Goal: Information Seeking & Learning: Find specific fact

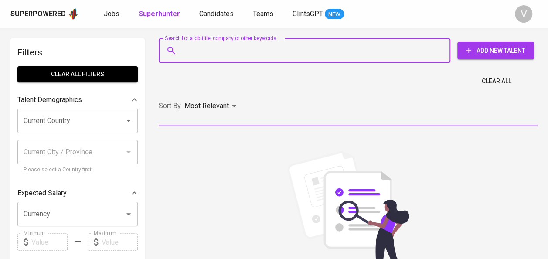
click at [205, 46] on input "Search for a job title, company or other keywords" at bounding box center [306, 50] width 253 height 17
paste input "Rathy Anggraeni"
type input "Rathy Anggraeni"
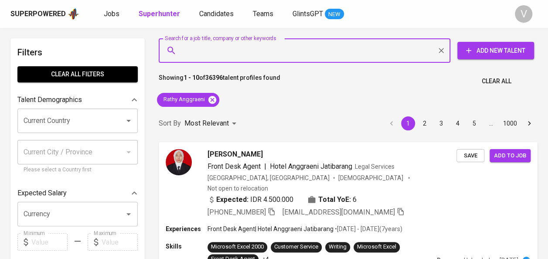
drag, startPoint x: 204, startPoint y: 57, endPoint x: 211, endPoint y: 98, distance: 42.0
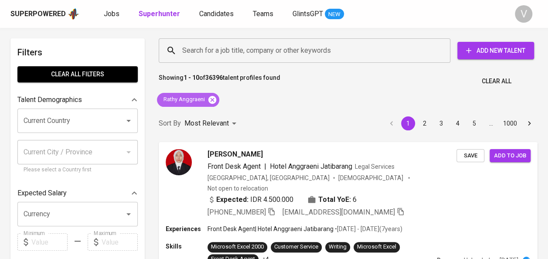
click at [211, 98] on icon at bounding box center [212, 99] width 8 height 8
click at [198, 53] on input "Search for a job title, company or other keywords" at bounding box center [306, 50] width 253 height 17
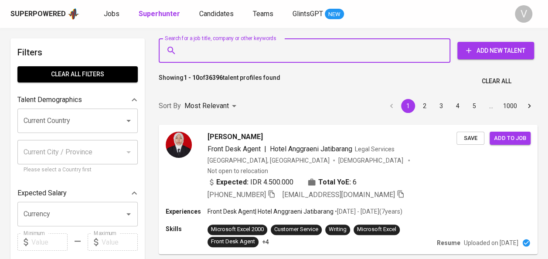
click at [198, 53] on input "Search for a job title, company or other keywords" at bounding box center [306, 50] width 253 height 17
paste input "[PERSON_NAME]"
click at [198, 53] on input "Search for a job title, company or other keywords" at bounding box center [306, 50] width 253 height 17
type input "[PERSON_NAME]"
